Goal: Obtain resource: Obtain resource

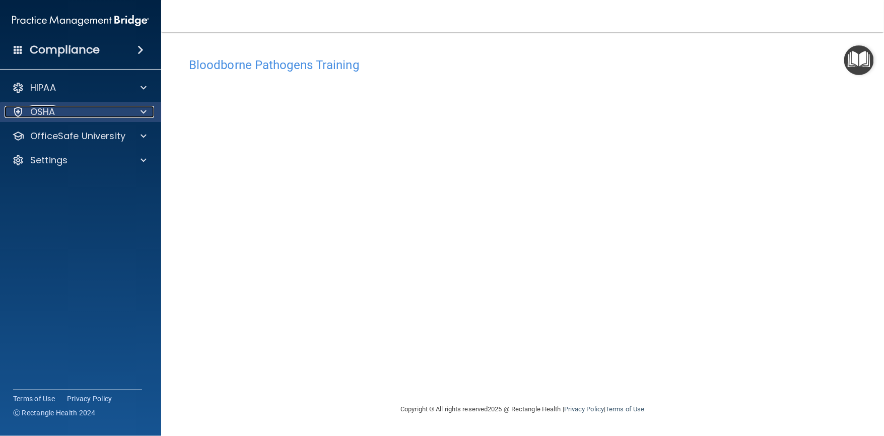
click at [112, 109] on div "OSHA" at bounding box center [67, 112] width 125 height 12
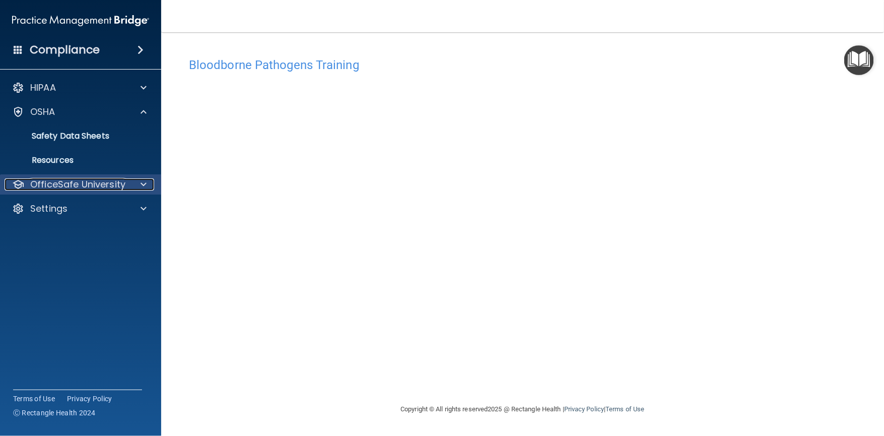
click at [136, 183] on div at bounding box center [141, 184] width 25 height 12
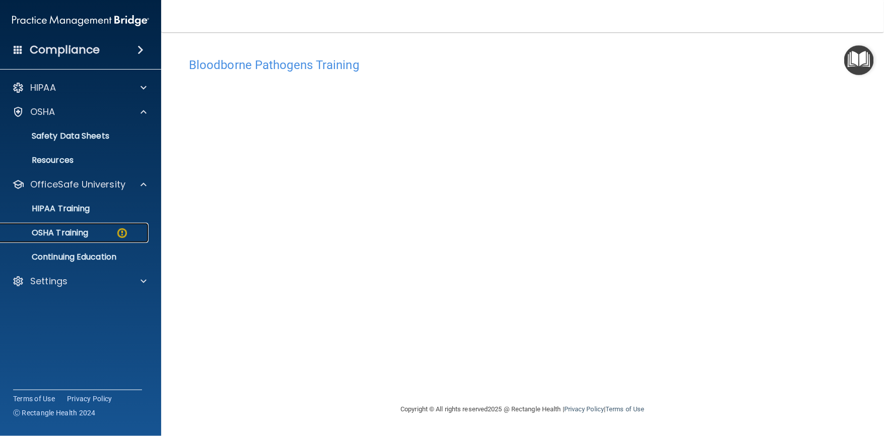
click at [118, 230] on img at bounding box center [122, 233] width 13 height 13
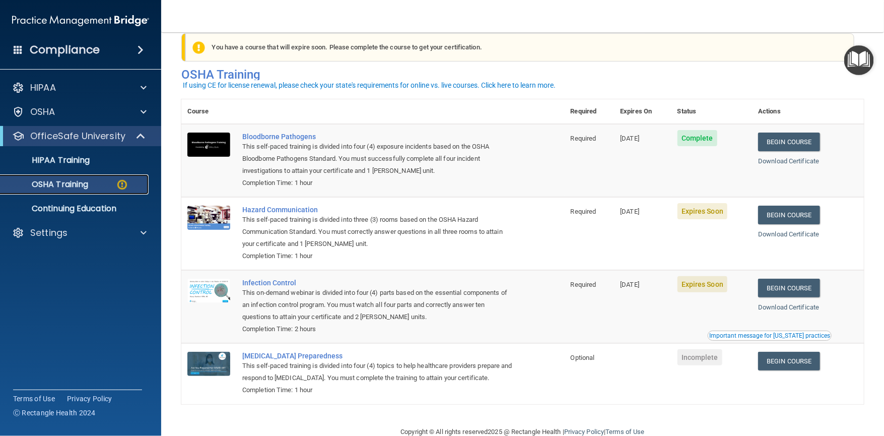
scroll to position [23, 0]
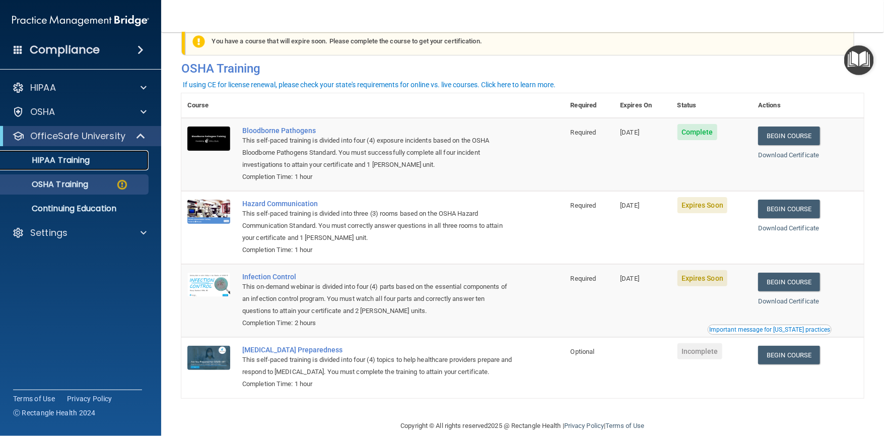
click at [51, 159] on p "HIPAA Training" at bounding box center [48, 160] width 83 height 10
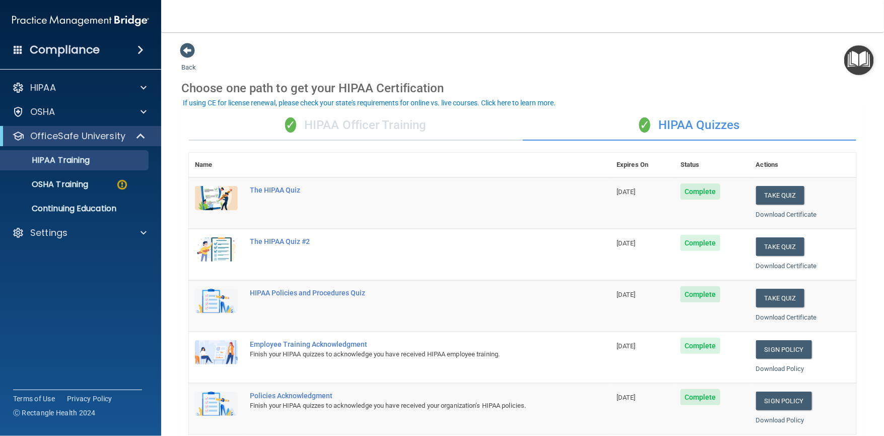
click at [327, 125] on div "✓ HIPAA Officer Training" at bounding box center [356, 125] width 334 height 30
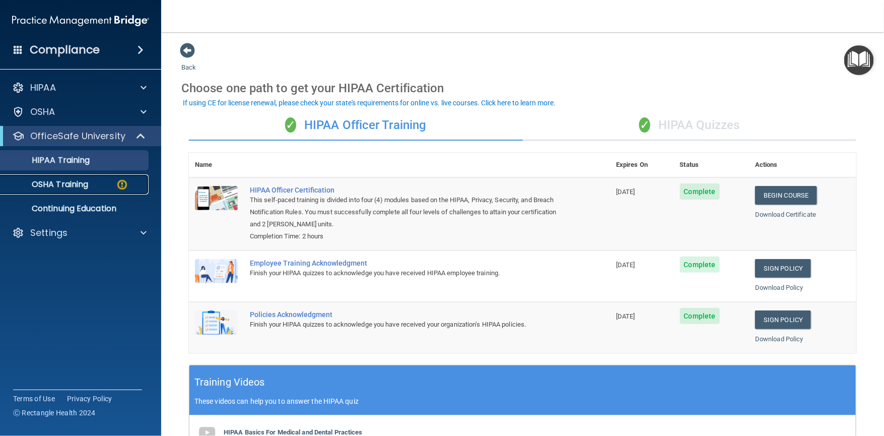
click at [88, 181] on p "OSHA Training" at bounding box center [48, 184] width 82 height 10
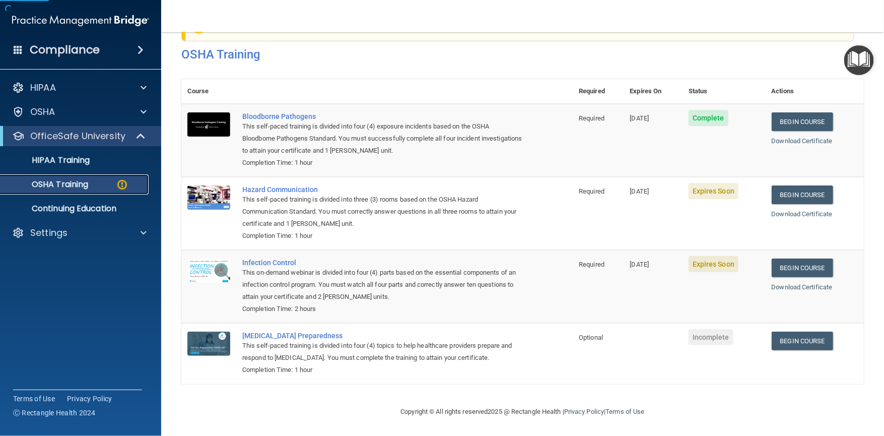
scroll to position [39, 0]
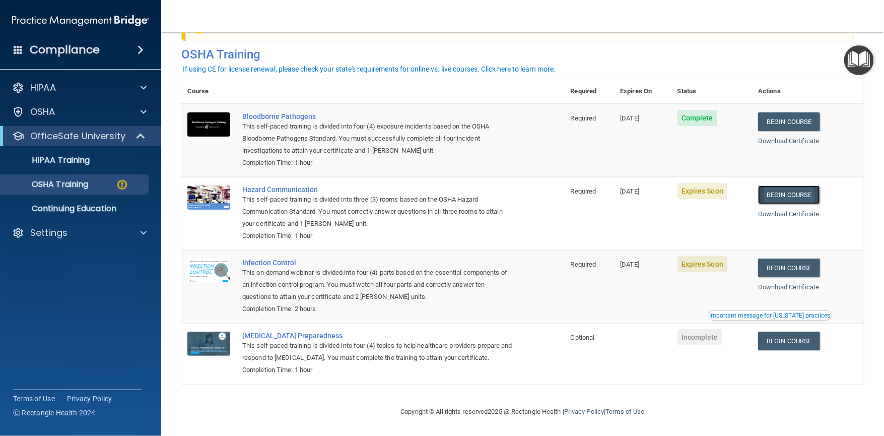
click at [776, 189] on link "Begin Course" at bounding box center [788, 194] width 61 height 19
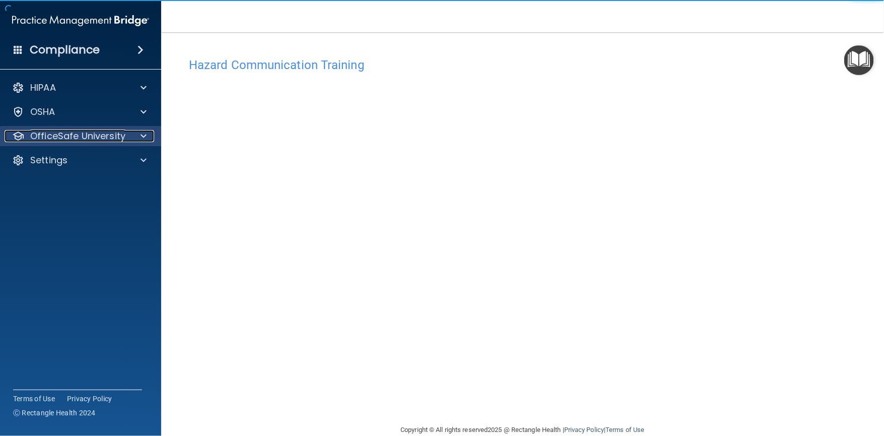
click at [105, 137] on p "OfficeSafe University" at bounding box center [77, 136] width 95 height 12
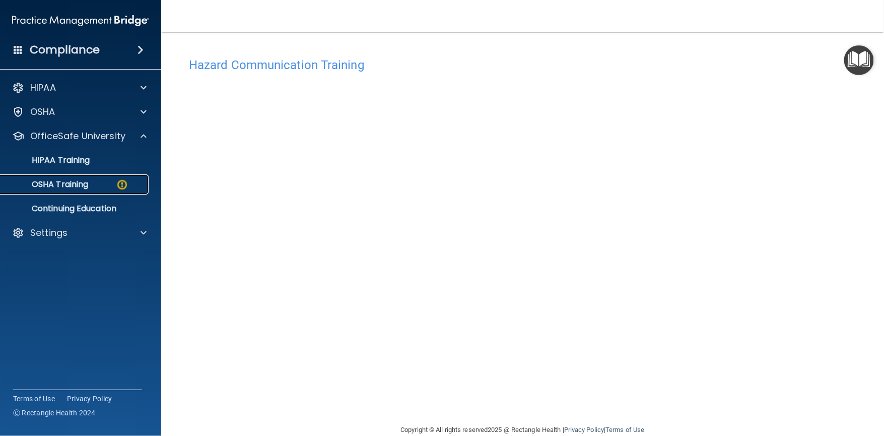
click at [81, 188] on p "OSHA Training" at bounding box center [48, 184] width 82 height 10
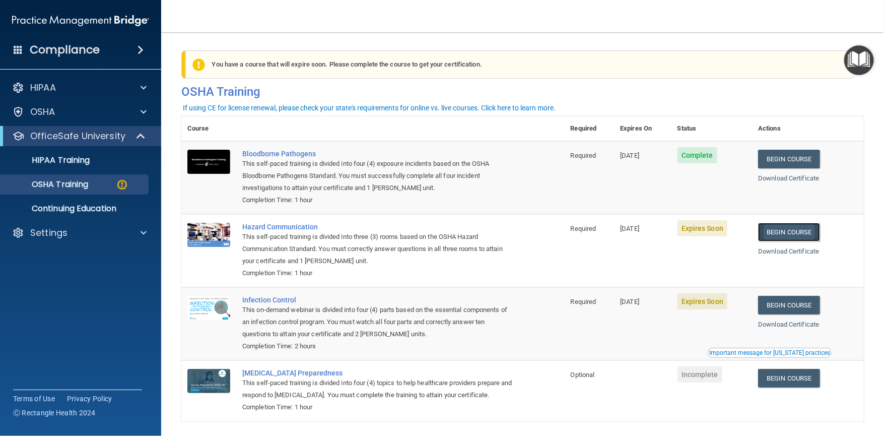
click at [788, 232] on link "Begin Course" at bounding box center [788, 232] width 61 height 19
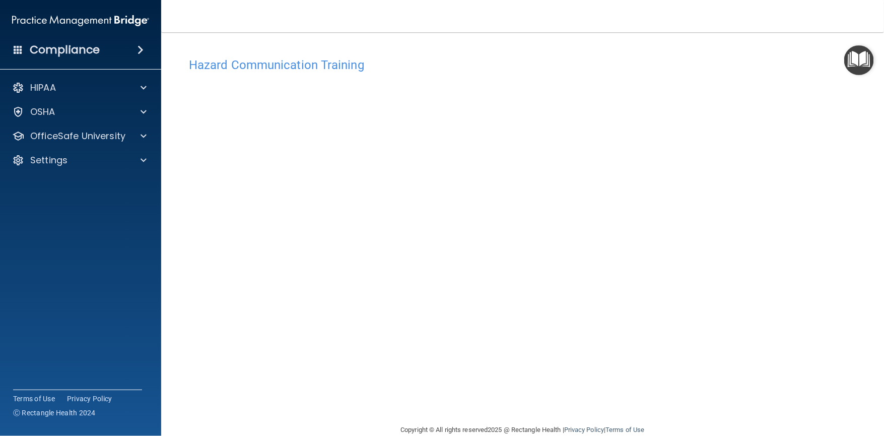
click at [813, 265] on div "Hazard Communication Training This course doesn’t expire until 08/15/2025. Are …" at bounding box center [522, 237] width 683 height 371
click at [138, 139] on div at bounding box center [141, 136] width 25 height 12
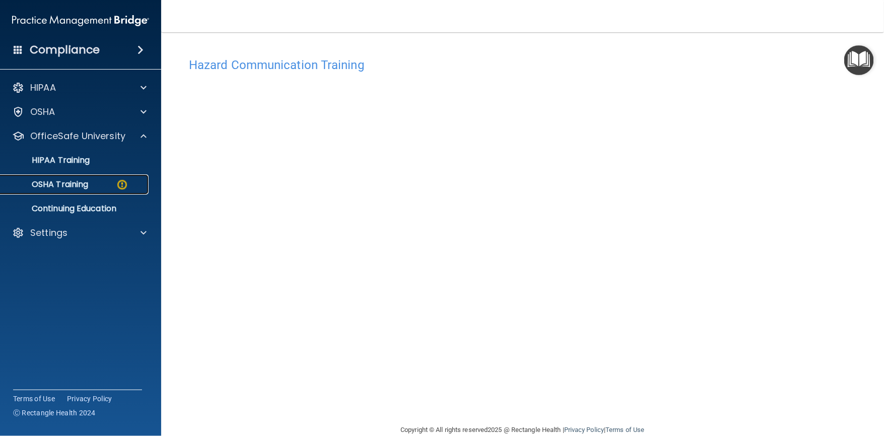
click at [88, 183] on p "OSHA Training" at bounding box center [48, 184] width 82 height 10
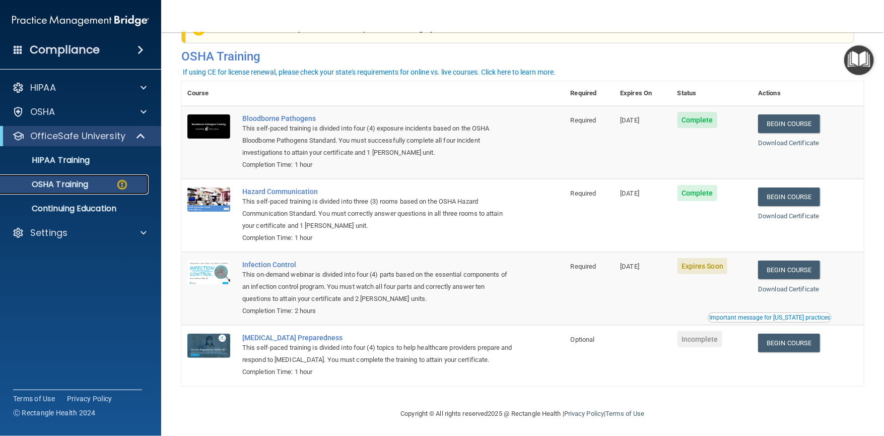
scroll to position [36, 0]
click at [773, 268] on link "Begin Course" at bounding box center [788, 269] width 61 height 19
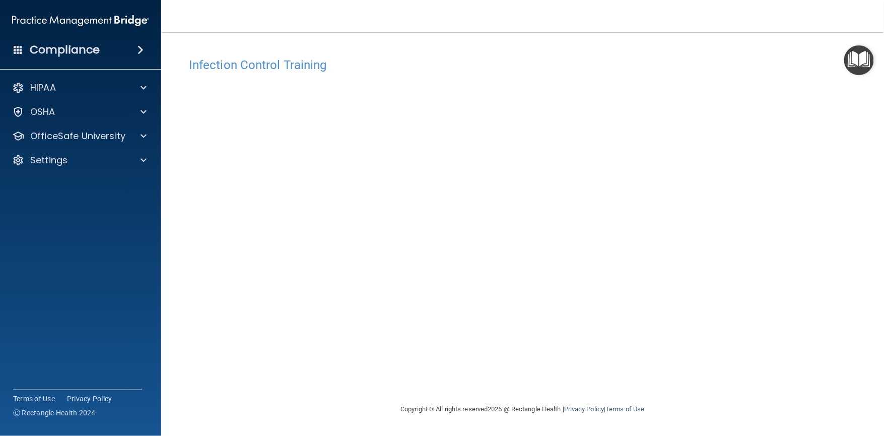
click at [883, 296] on main "Infection Control Training This course doesn’t expire until 08/15/2025. Are you…" at bounding box center [522, 233] width 723 height 403
click at [835, 315] on div "Infection Control Training This course doesn’t expire until 08/15/2025. Are you…" at bounding box center [522, 227] width 683 height 351
click at [137, 138] on div at bounding box center [141, 136] width 25 height 12
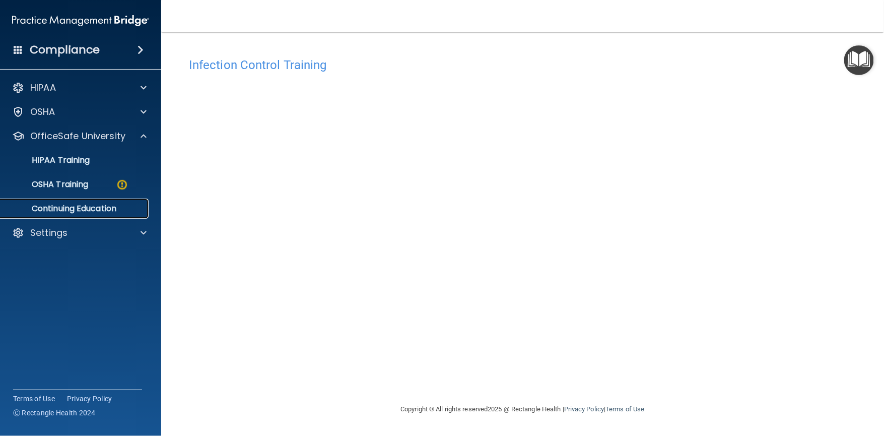
click at [89, 204] on p "Continuing Education" at bounding box center [76, 209] width 138 height 10
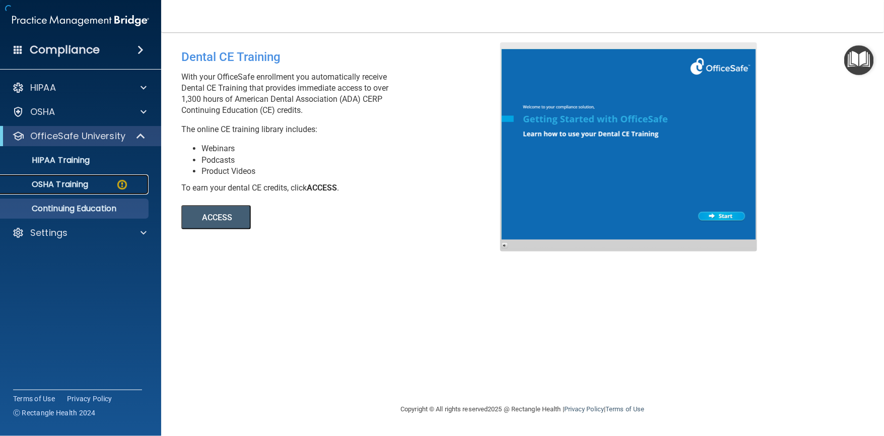
click at [86, 187] on p "OSHA Training" at bounding box center [48, 184] width 82 height 10
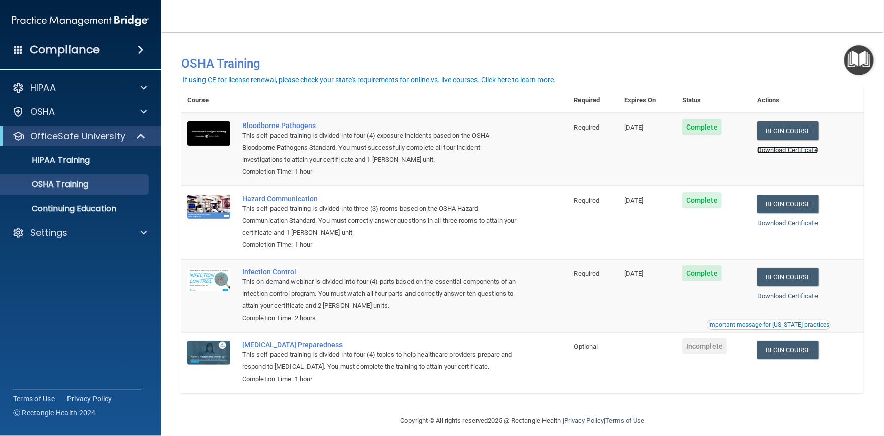
click at [777, 150] on link "Download Certificate" at bounding box center [787, 150] width 61 height 8
click at [785, 224] on link "Download Certificate" at bounding box center [787, 223] width 61 height 8
click at [766, 297] on link "Download Certificate" at bounding box center [787, 296] width 61 height 8
click at [71, 158] on p "HIPAA Training" at bounding box center [48, 160] width 83 height 10
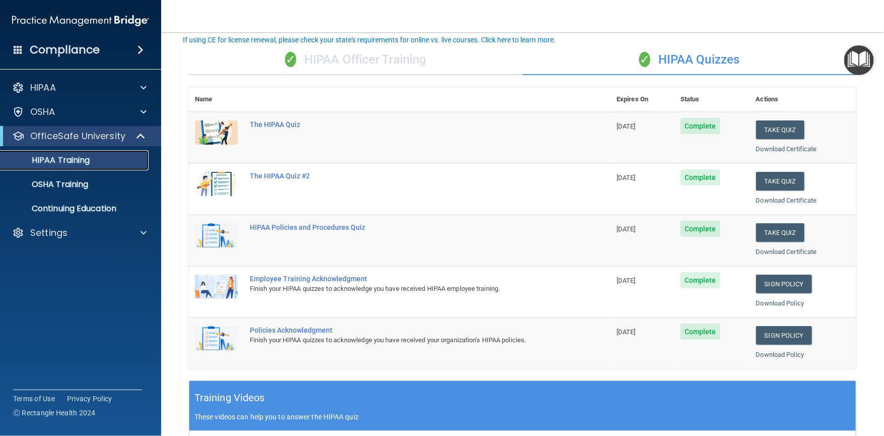
scroll to position [59, 0]
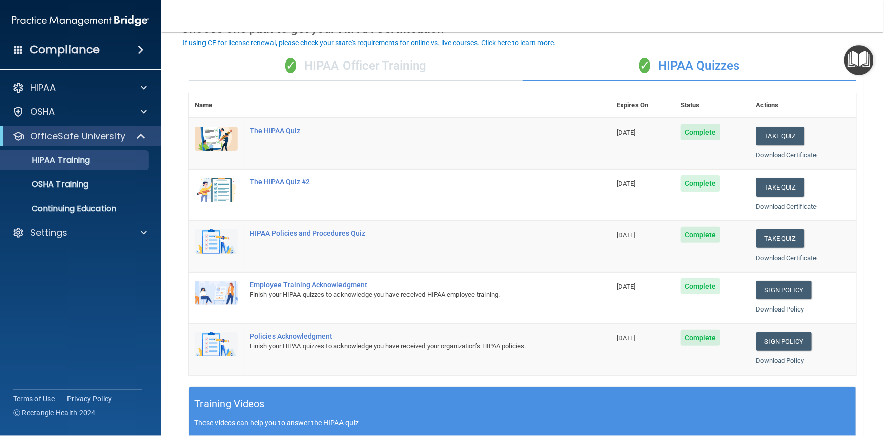
click at [361, 60] on div "✓ HIPAA Officer Training" at bounding box center [356, 66] width 334 height 30
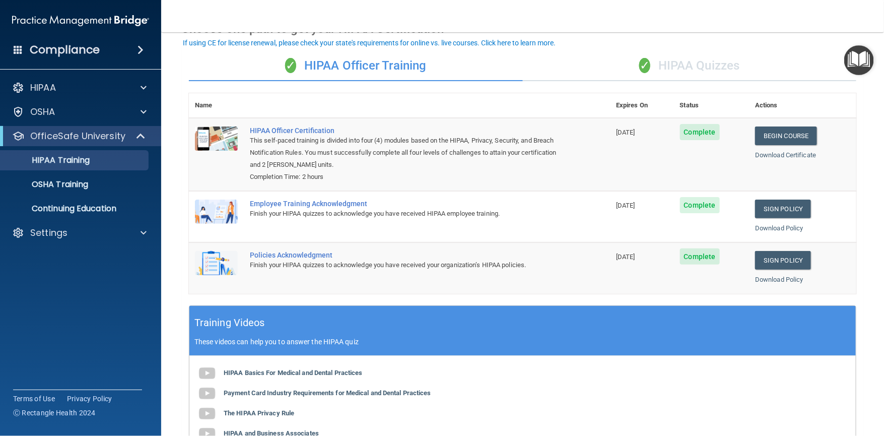
click at [697, 62] on div "✓ HIPAA Quizzes" at bounding box center [690, 66] width 334 height 30
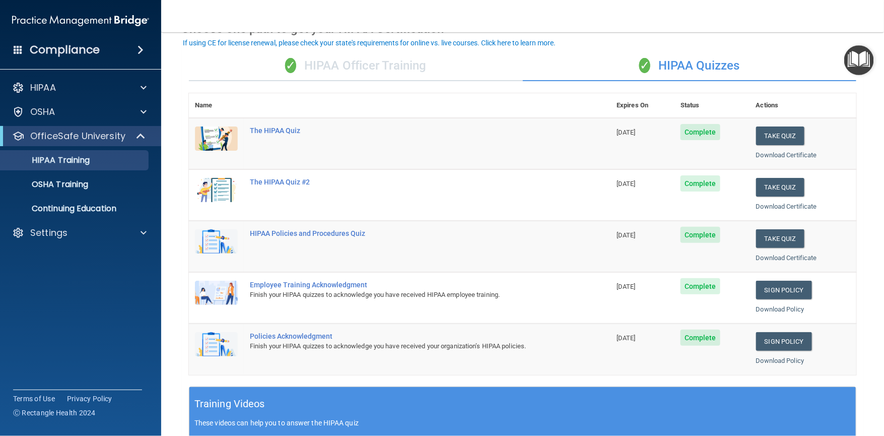
click at [396, 56] on div "✓ HIPAA Officer Training" at bounding box center [356, 66] width 334 height 30
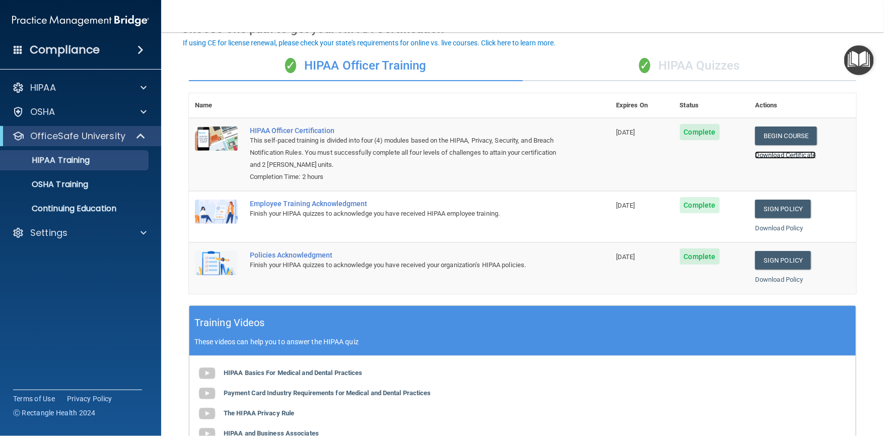
click at [763, 154] on link "Download Certificate" at bounding box center [785, 155] width 61 height 8
click at [697, 66] on div "✓ HIPAA Quizzes" at bounding box center [690, 66] width 334 height 30
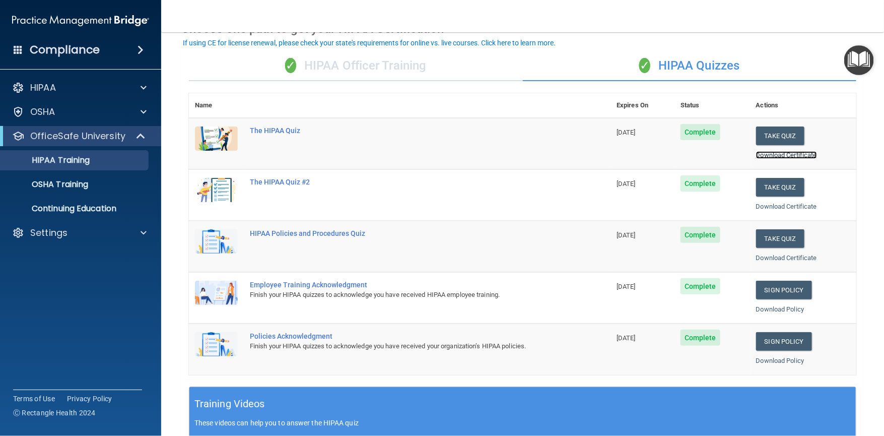
click at [772, 156] on link "Download Certificate" at bounding box center [786, 155] width 61 height 8
click at [771, 207] on link "Download Certificate" at bounding box center [786, 206] width 61 height 8
click at [775, 257] on link "Download Certificate" at bounding box center [786, 258] width 61 height 8
click at [96, 185] on div "OSHA Training" at bounding box center [76, 184] width 138 height 10
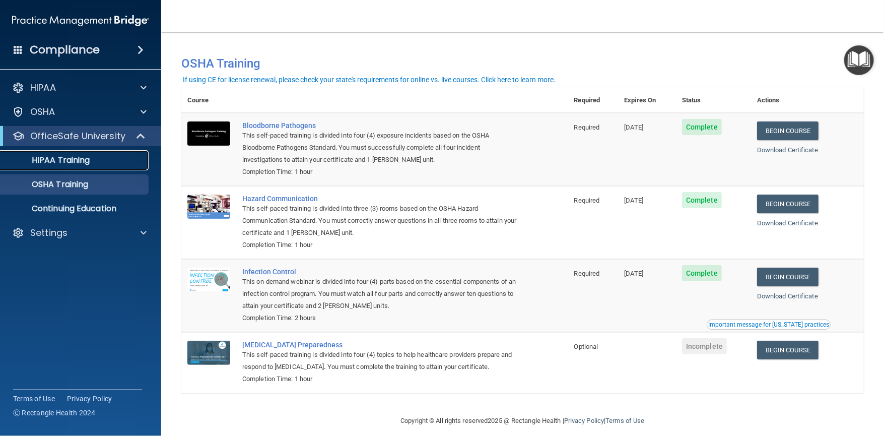
click at [43, 155] on p "HIPAA Training" at bounding box center [48, 160] width 83 height 10
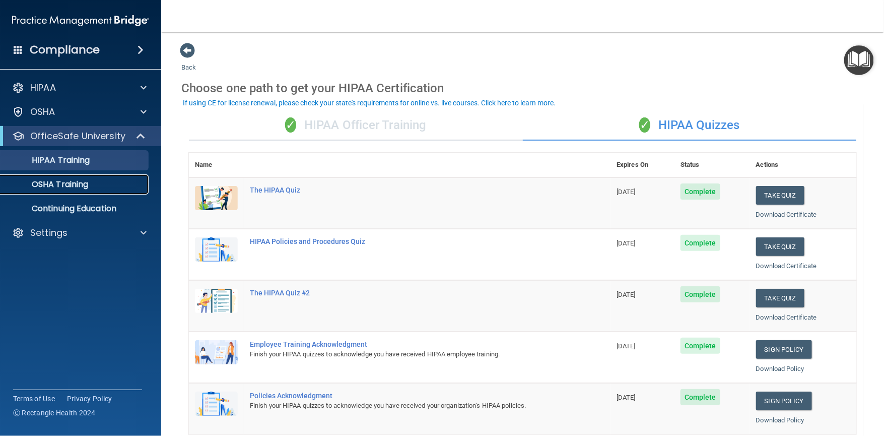
click at [83, 181] on p "OSHA Training" at bounding box center [48, 184] width 82 height 10
